Goal: Navigation & Orientation: Find specific page/section

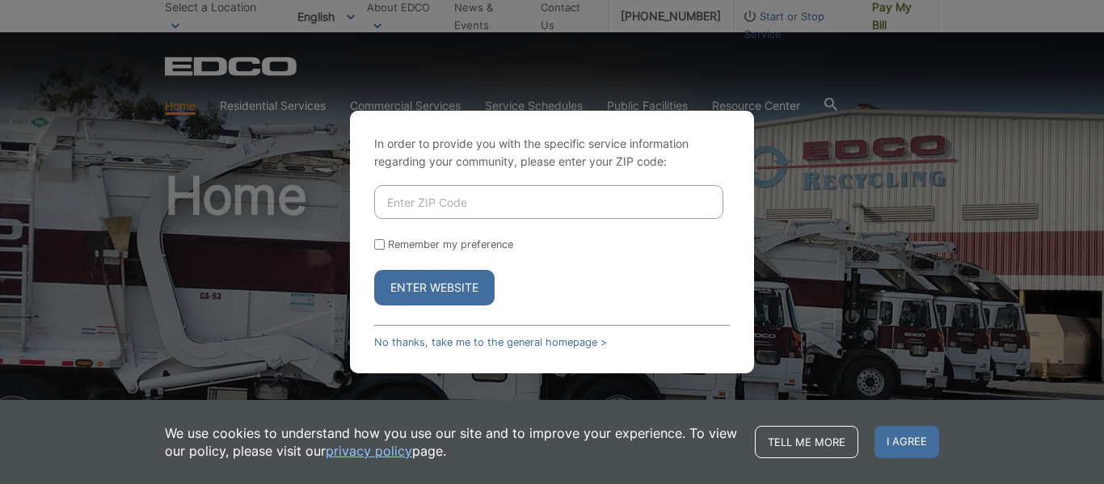
click at [462, 207] on input "Enter ZIP Code" at bounding box center [548, 202] width 349 height 34
type input "92064"
click at [432, 289] on button "Enter Website" at bounding box center [434, 288] width 120 height 36
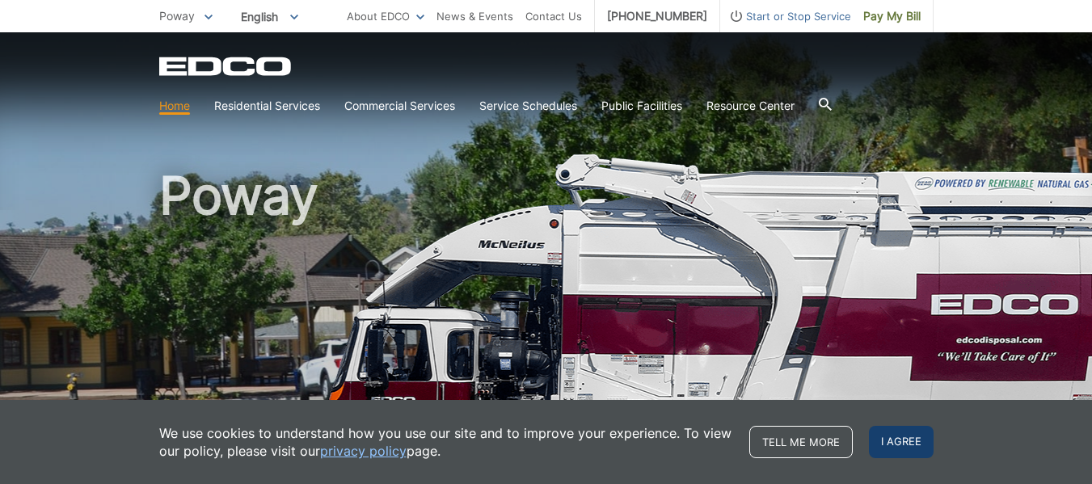
click at [913, 436] on span "I agree" at bounding box center [901, 442] width 65 height 32
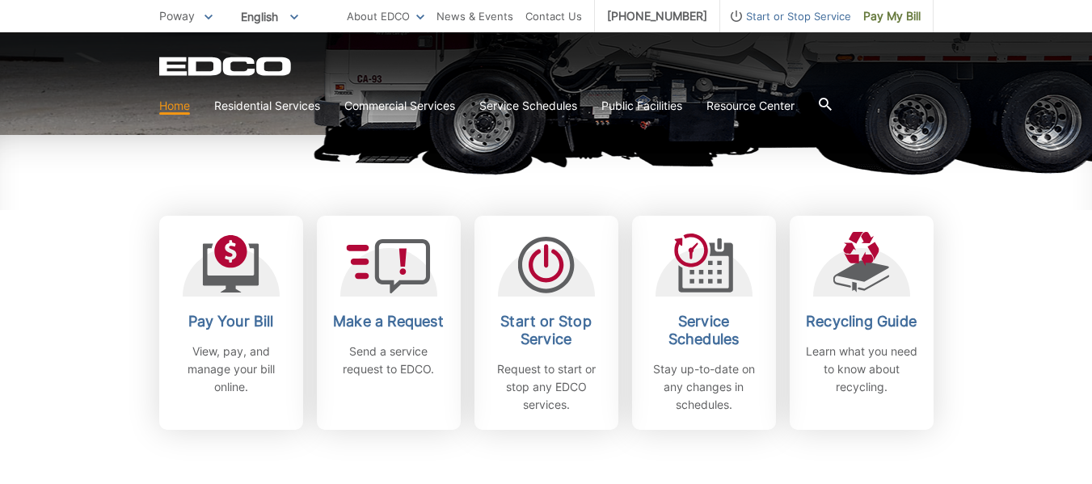
scroll to position [395, 0]
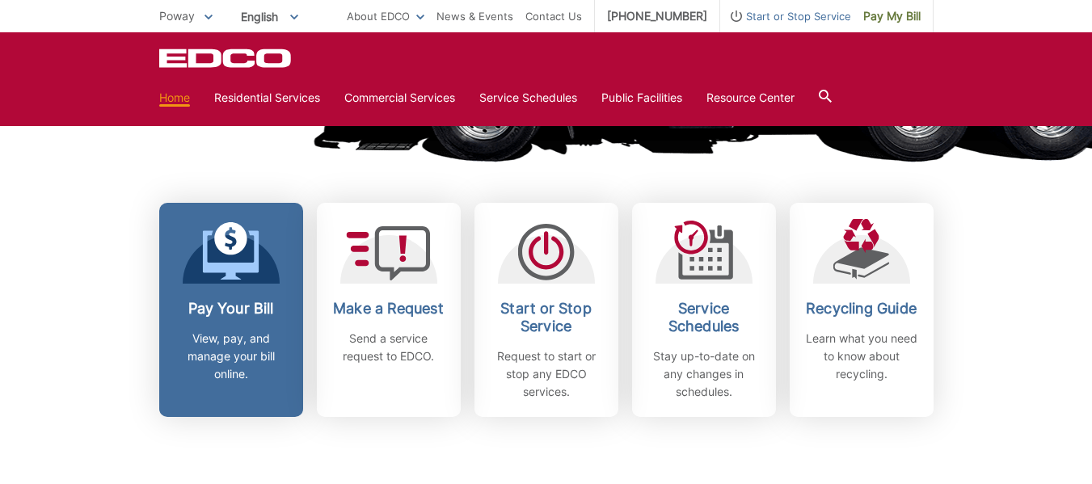
click at [235, 310] on h2 "Pay Your Bill" at bounding box center [231, 309] width 120 height 18
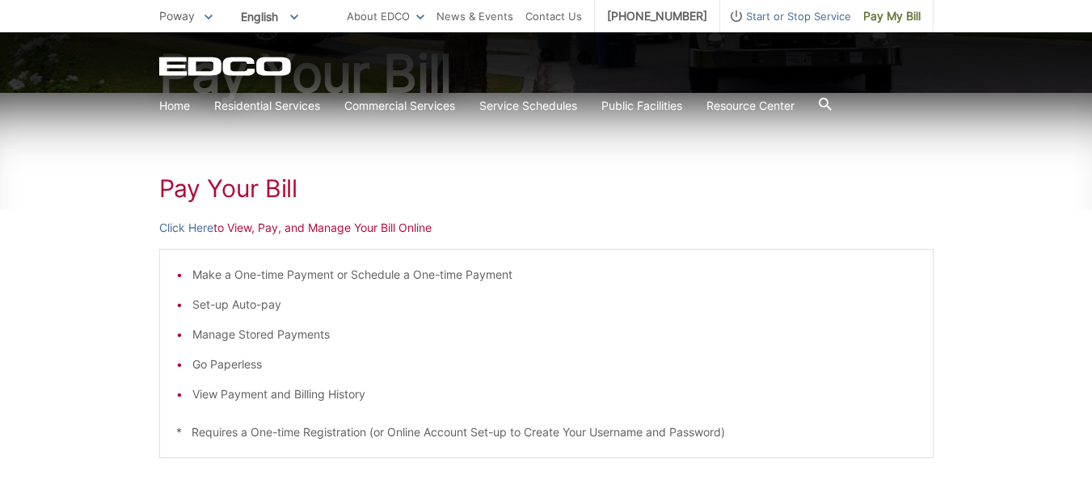
scroll to position [246, 0]
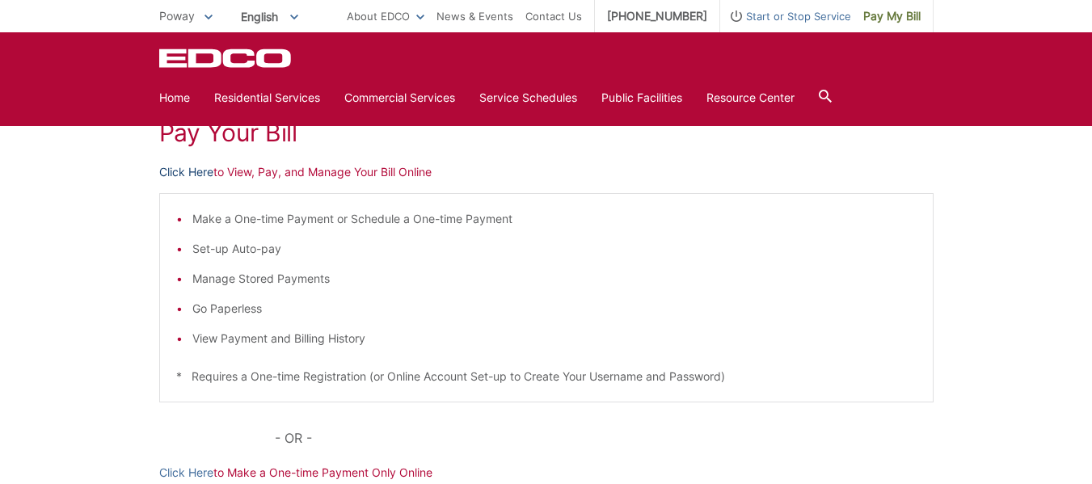
click at [179, 167] on link "Click Here" at bounding box center [186, 172] width 54 height 18
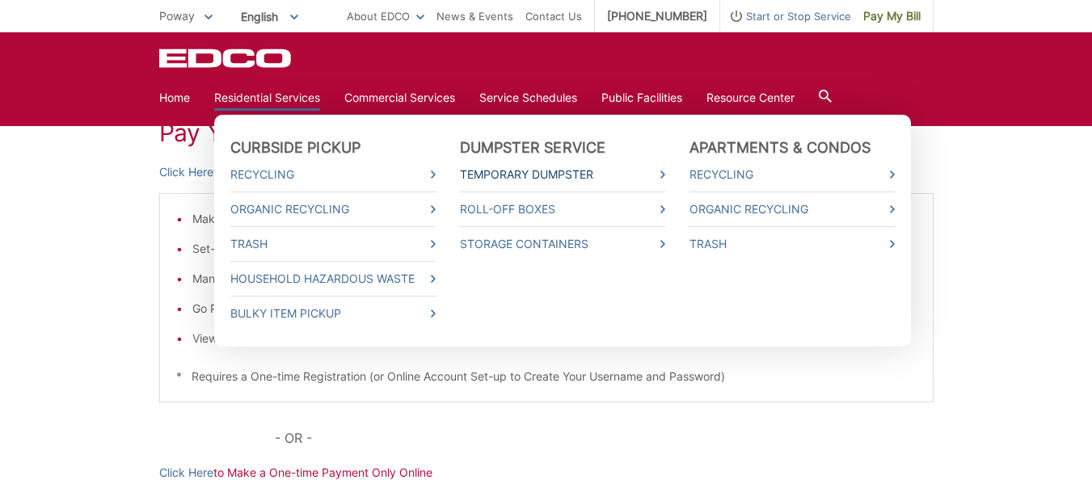
click at [571, 175] on link "Temporary Dumpster" at bounding box center [562, 175] width 205 height 18
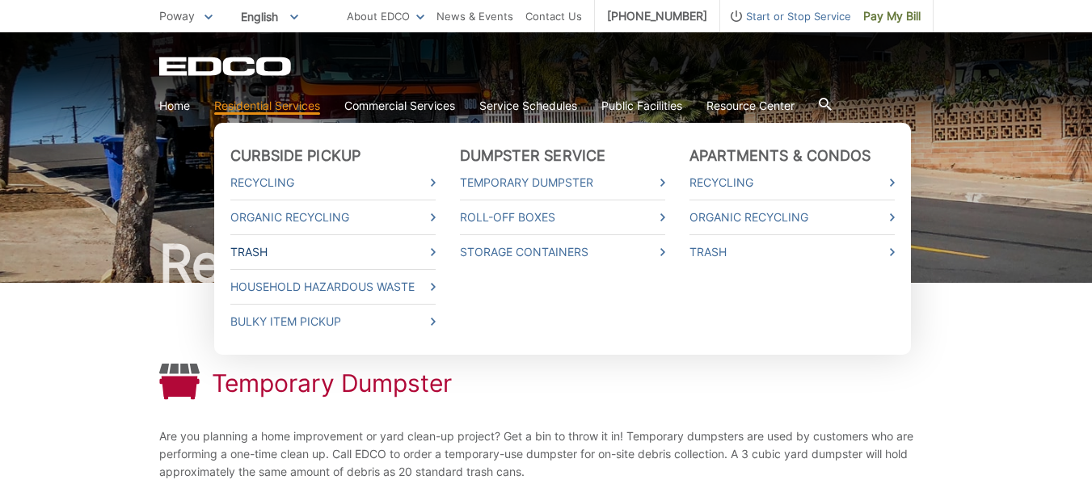
click at [278, 249] on link "Trash" at bounding box center [332, 252] width 205 height 18
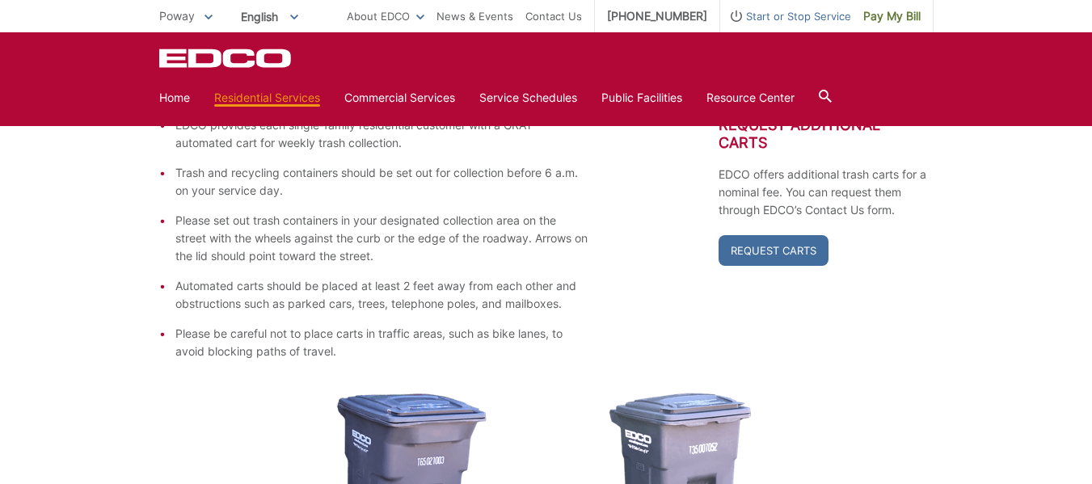
scroll to position [317, 0]
